Goal: Task Accomplishment & Management: Manage account settings

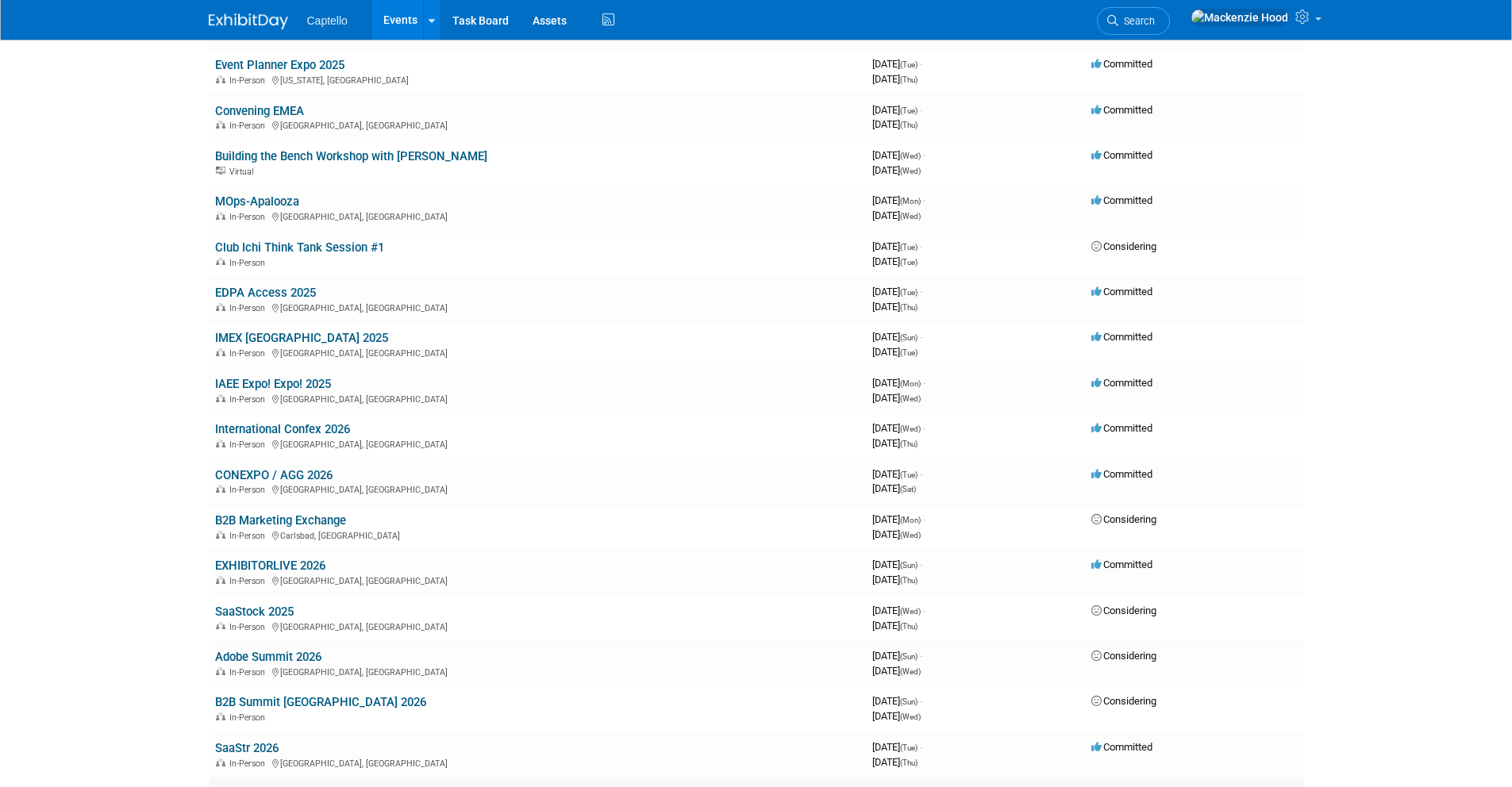
scroll to position [165, 0]
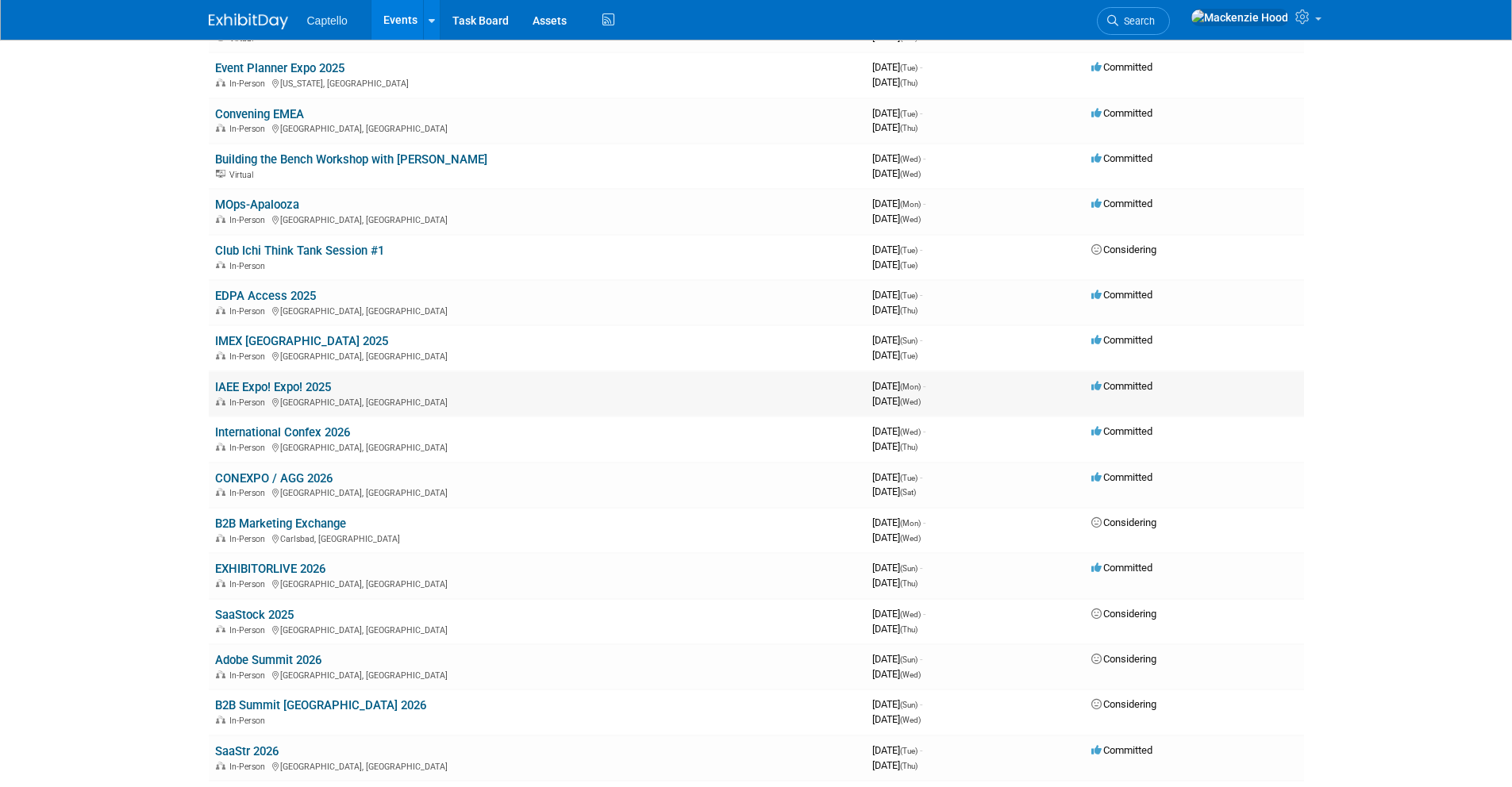
click at [323, 378] on td "IAEE Expo! Expo! 2025 In-Person [GEOGRAPHIC_DATA], [GEOGRAPHIC_DATA]" at bounding box center [537, 394] width 657 height 46
click at [326, 382] on link "IAEE Expo! Expo! 2025" at bounding box center [273, 387] width 116 height 14
click at [330, 383] on link "IAEE Expo! Expo! 2025" at bounding box center [273, 387] width 116 height 14
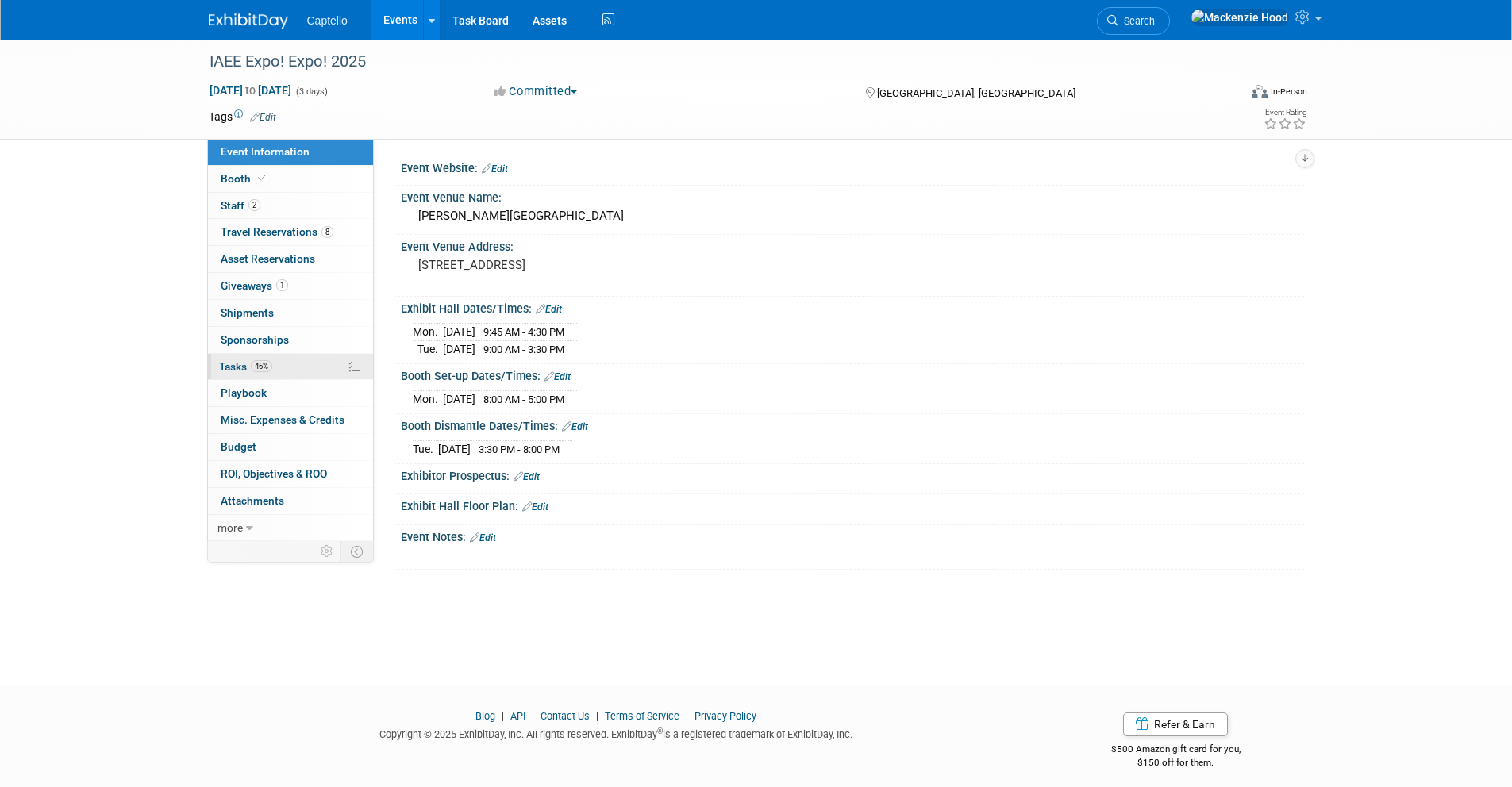
click at [286, 356] on link "46% Tasks 46%" at bounding box center [290, 367] width 165 height 27
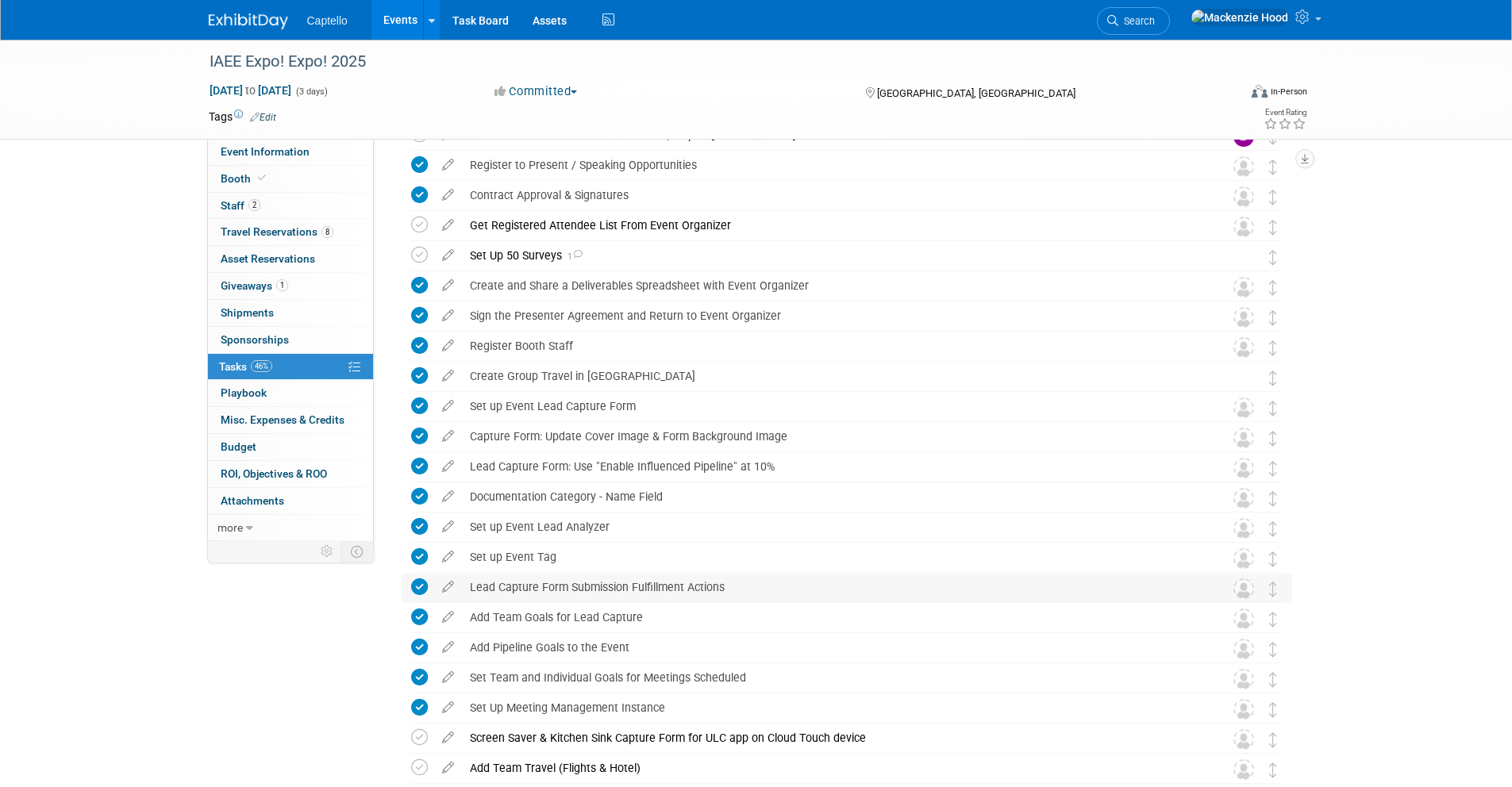
scroll to position [128, 0]
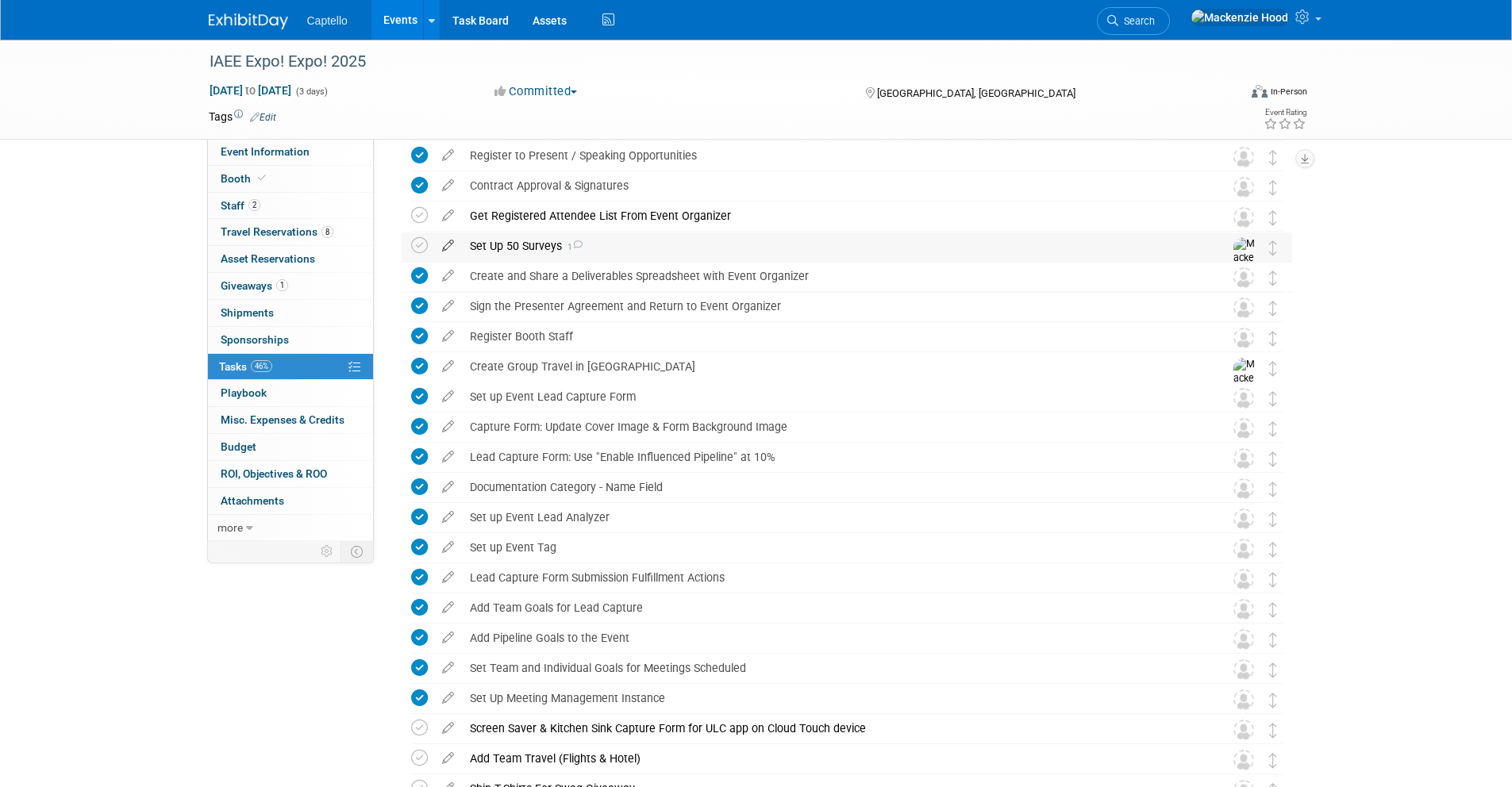
click at [453, 242] on icon at bounding box center [448, 243] width 28 height 20
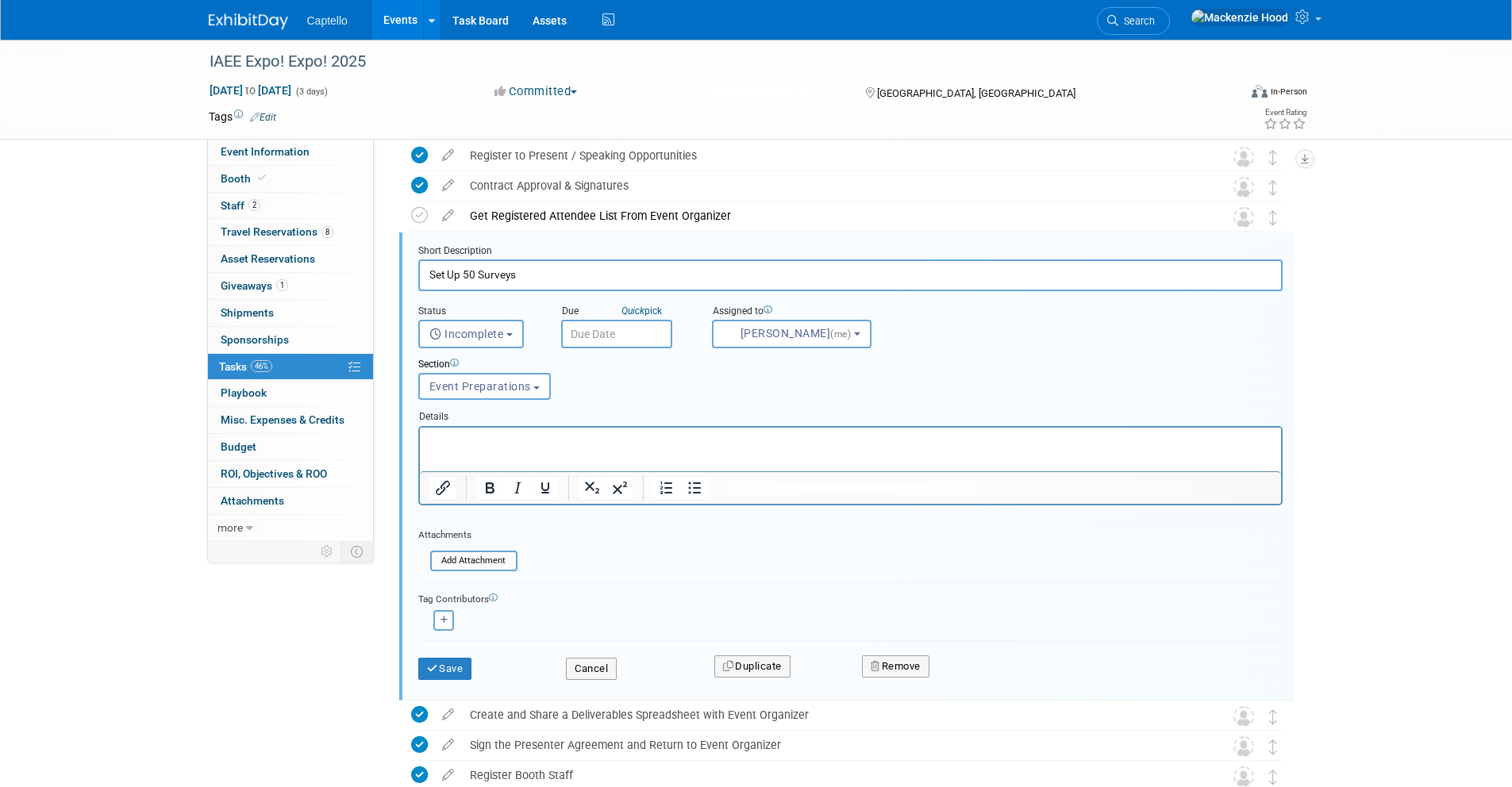
scroll to position [0, 0]
click at [605, 660] on button "Cancel" at bounding box center [591, 669] width 51 height 22
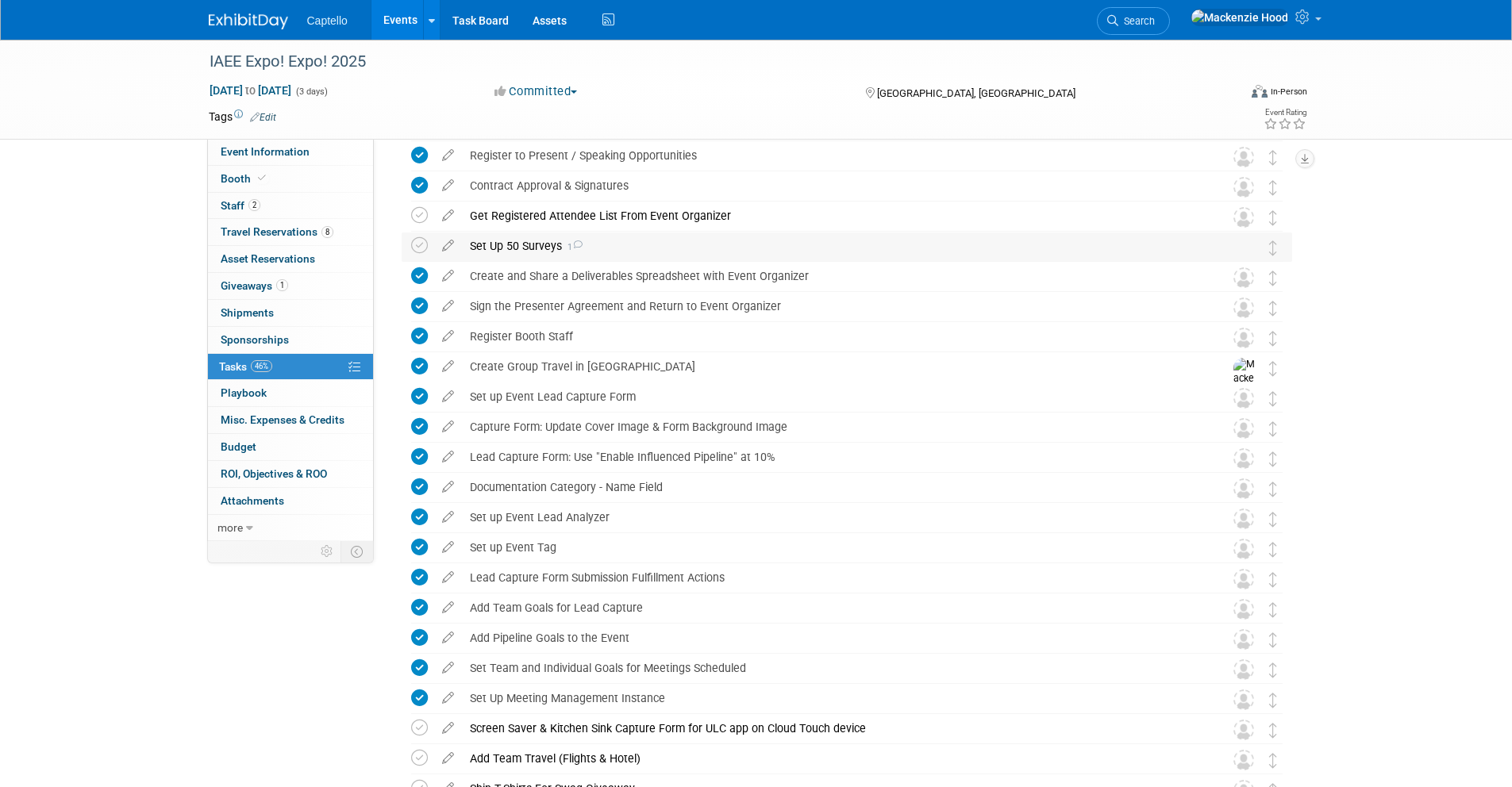
click at [579, 240] on icon at bounding box center [577, 244] width 10 height 9
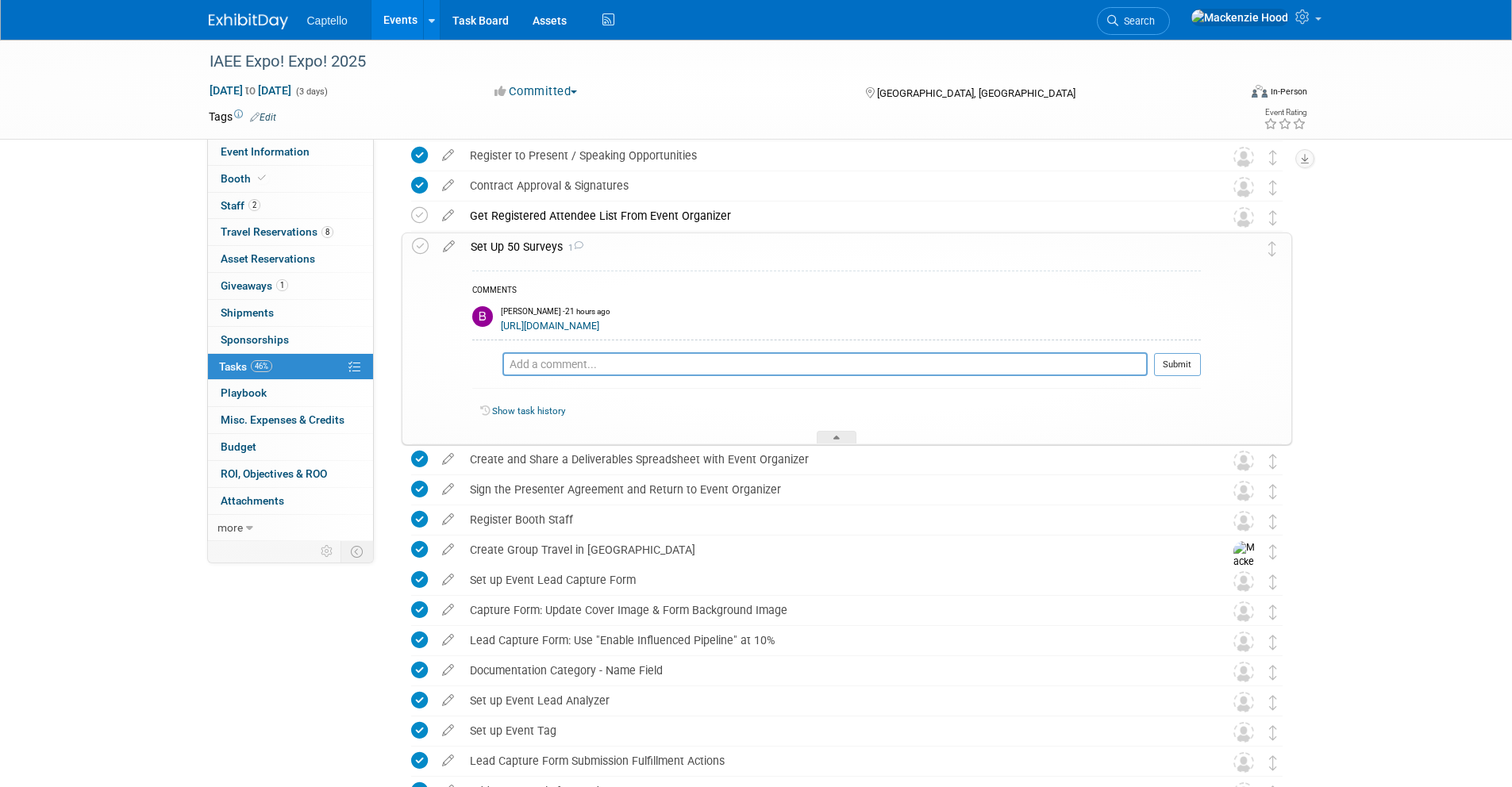
drag, startPoint x: 1104, startPoint y: 326, endPoint x: 500, endPoint y: 326, distance: 604.0
click at [500, 326] on div "https://docs.google.com/spreadsheets/d/1f5R7Y48fxrIoAFcgogomPp9apFkeU6YDUaeaCG1…" at bounding box center [850, 325] width 700 height 15
copy link "https://docs.google.com/spreadsheets/d/1f5R7Y48fxrIoAFcgogomPp9apFkeU6YDUaeaCG1…"
click at [650, 268] on div "COMMENTS Brad Froese - 21 hours ago https://docs.google.com/spreadsheets/d/1f5R…" at bounding box center [831, 353] width 738 height 184
click at [446, 242] on icon at bounding box center [449, 244] width 28 height 20
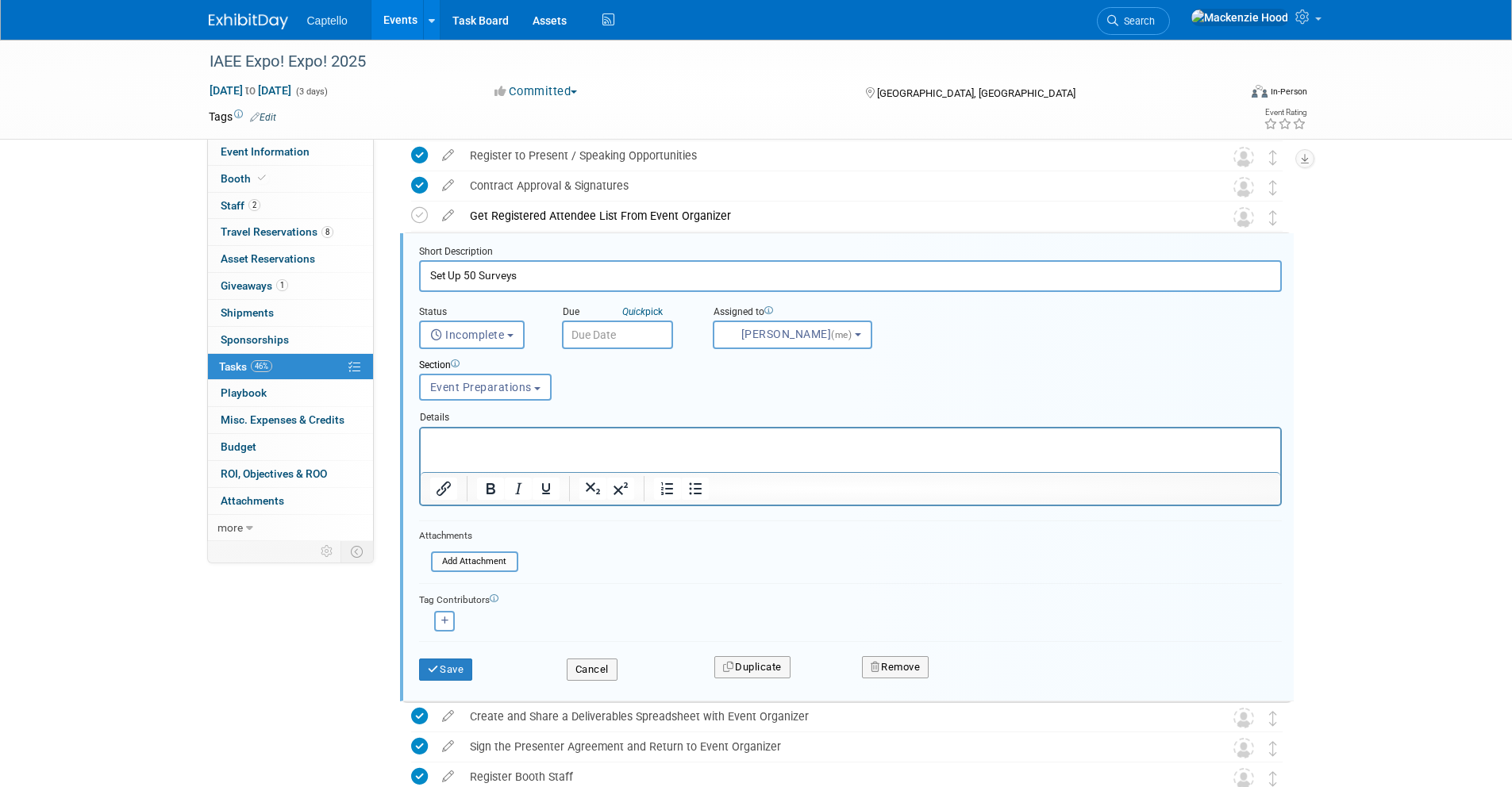
scroll to position [129, 0]
click at [496, 443] on p "Rich Text Area. Press ALT-0 for help." at bounding box center [849, 441] width 841 height 15
click at [457, 669] on button "Save" at bounding box center [446, 669] width 54 height 22
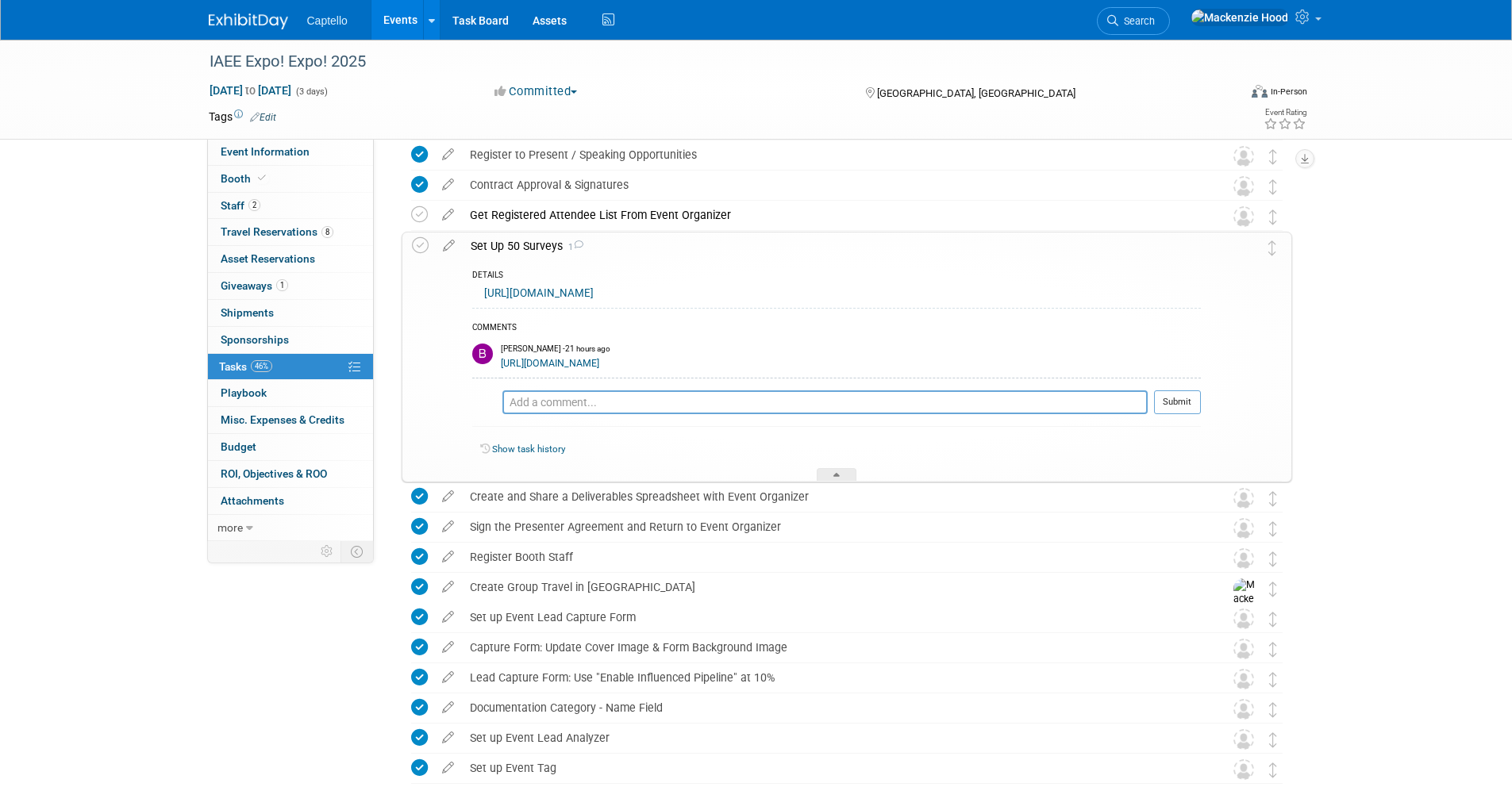
click at [469, 243] on div "Set Up 50 Surveys 1" at bounding box center [831, 246] width 738 height 27
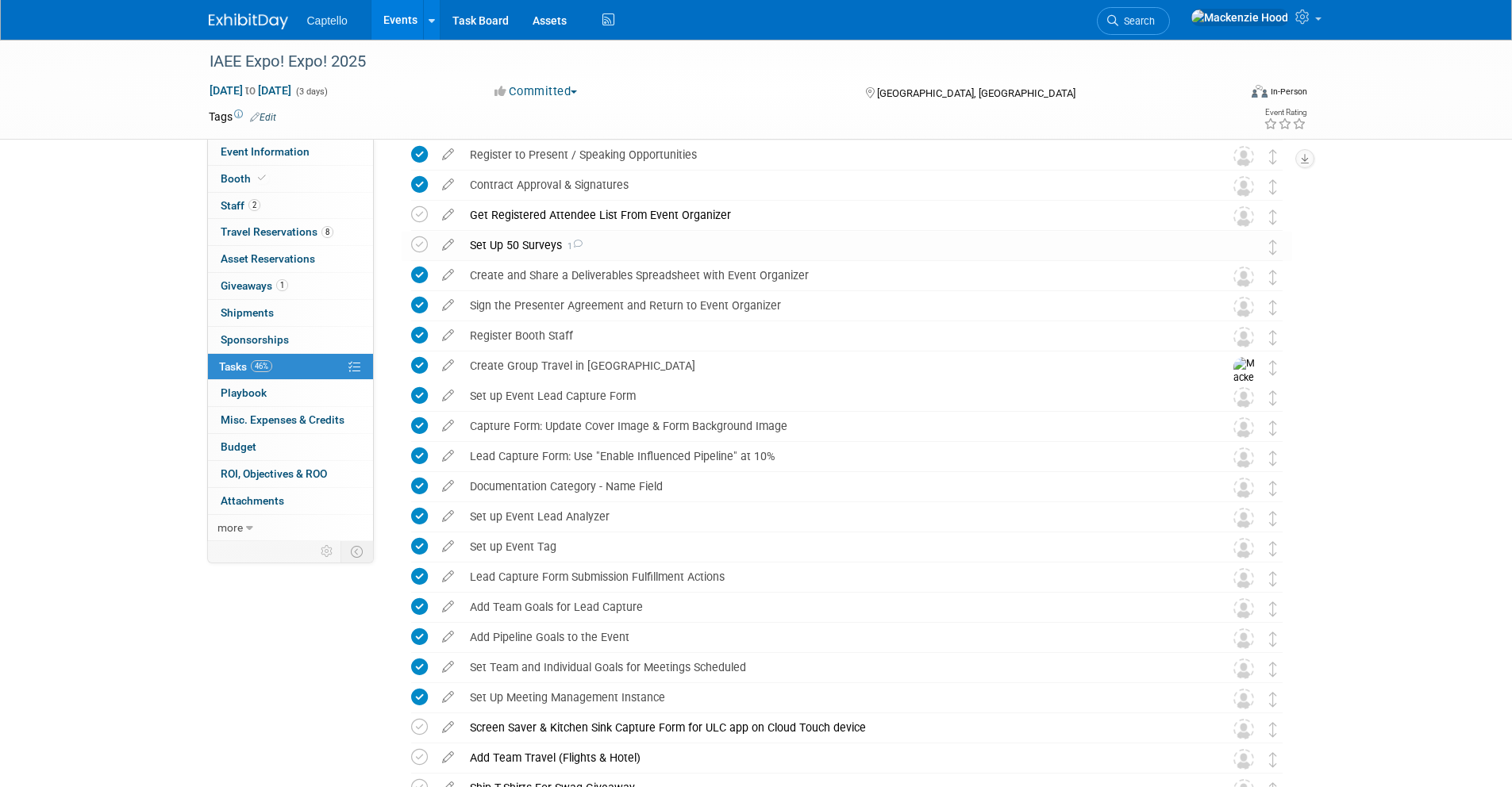
click at [469, 243] on div "Set Up 50 Surveys 1" at bounding box center [832, 245] width 740 height 27
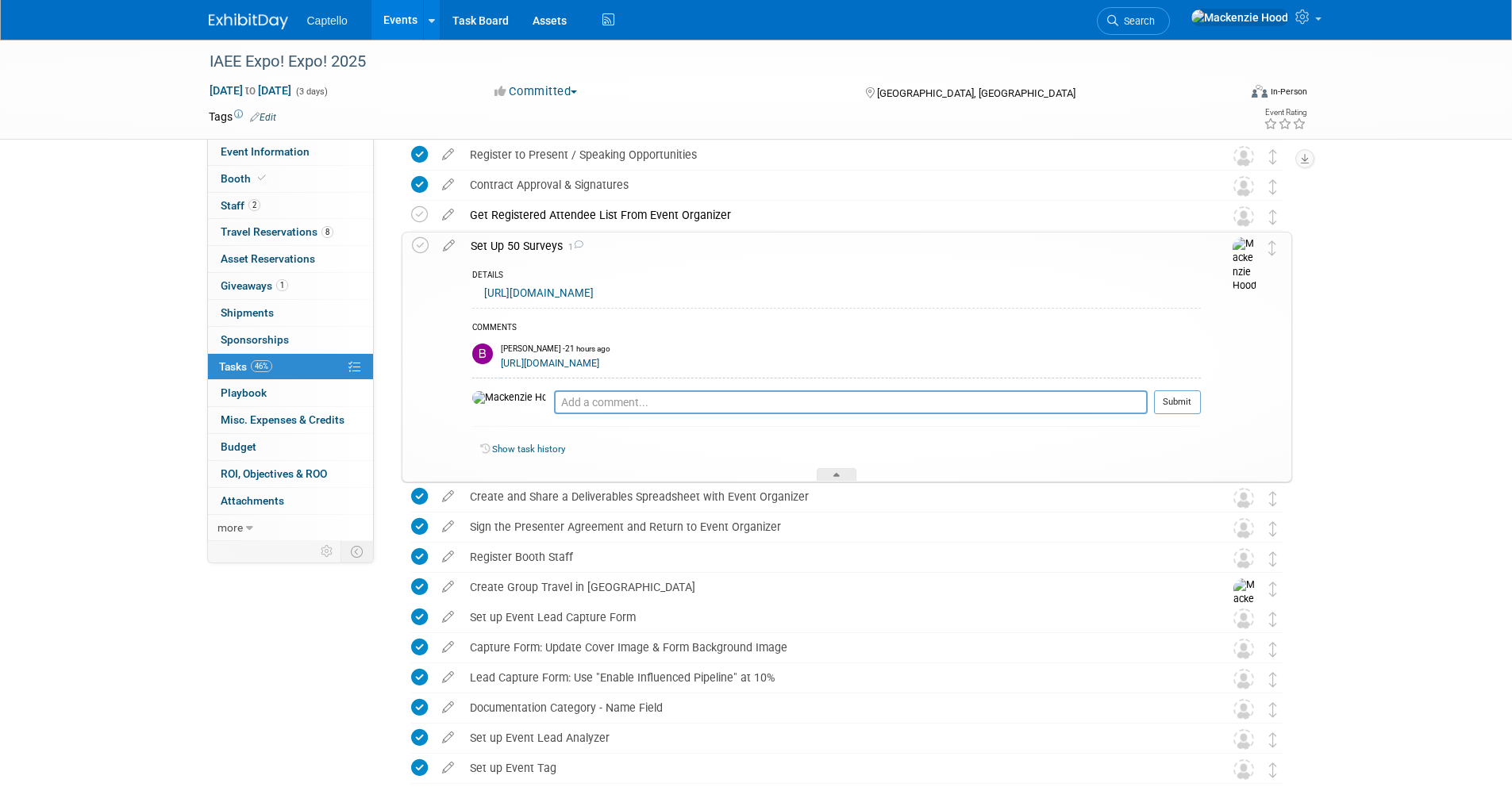
click at [481, 243] on div "Set Up 50 Surveys 1" at bounding box center [831, 246] width 738 height 27
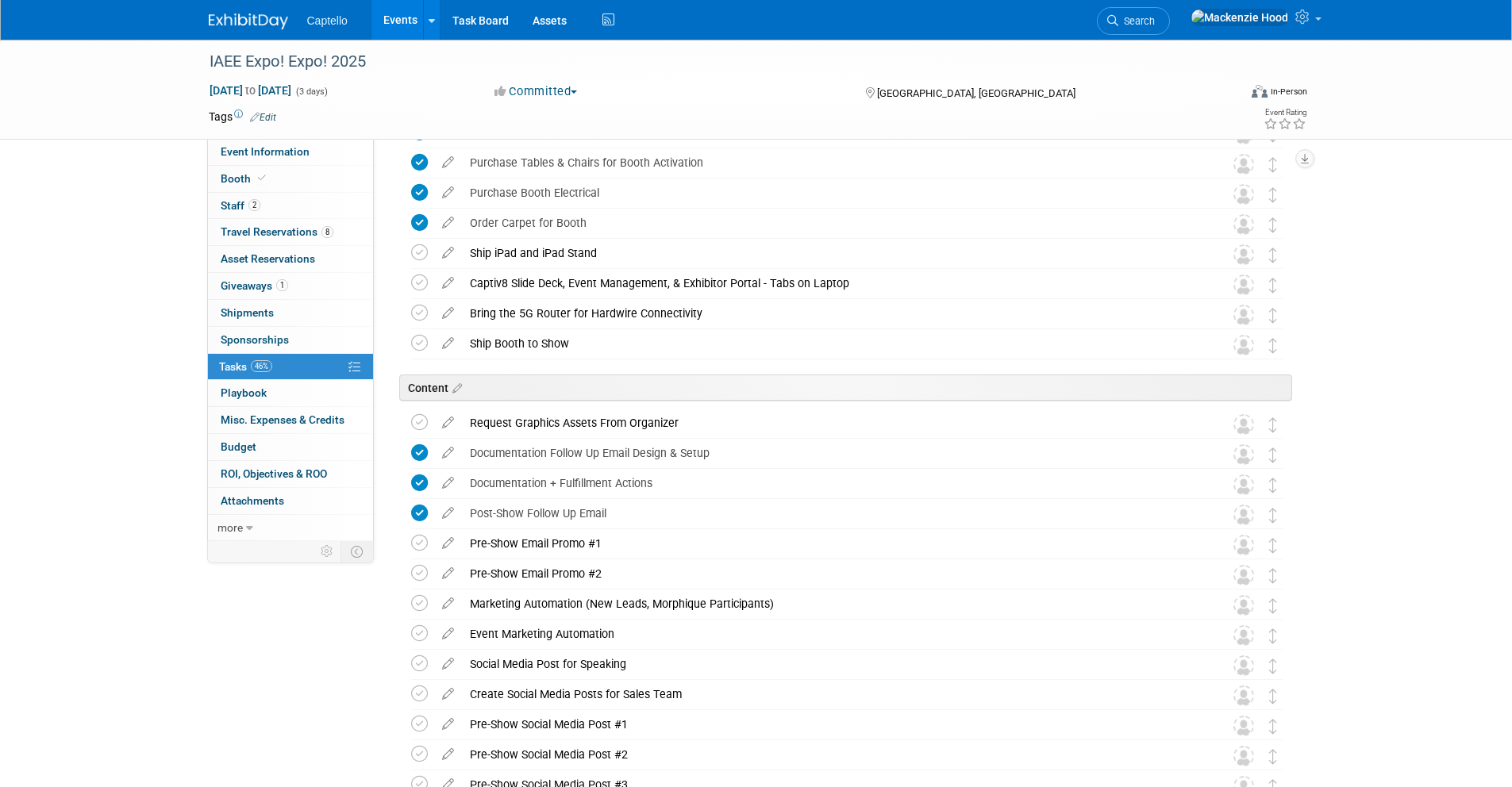
scroll to position [1306, 0]
